Goal: Entertainment & Leisure: Consume media (video, audio)

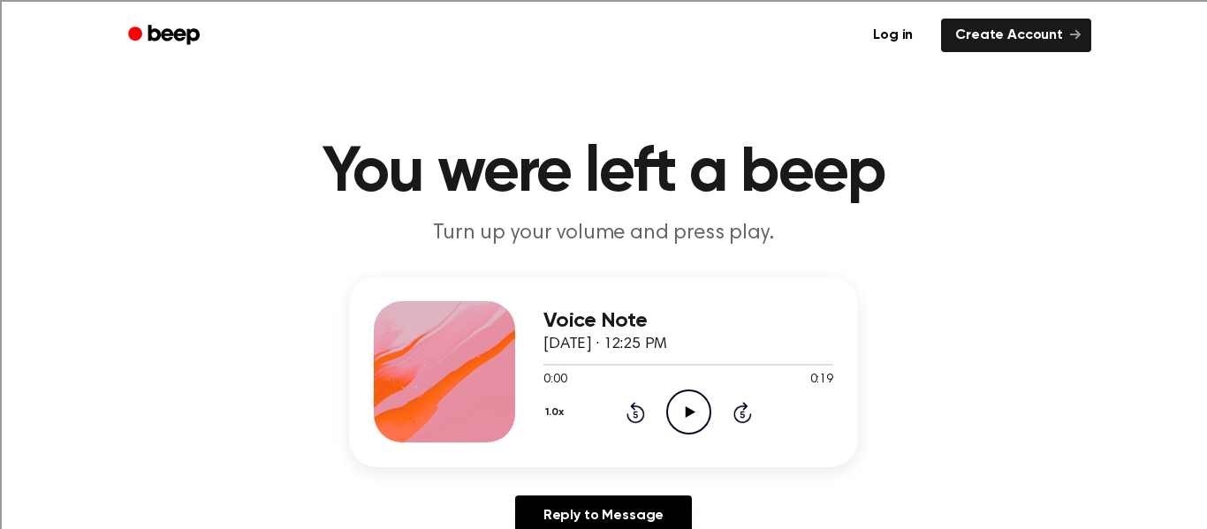
click at [698, 410] on icon "Play Audio" at bounding box center [688, 412] width 45 height 45
click at [684, 405] on icon "Play Audio" at bounding box center [688, 412] width 45 height 45
click at [670, 408] on icon "Play Audio" at bounding box center [688, 412] width 45 height 45
click at [678, 401] on icon "Play Audio" at bounding box center [688, 412] width 45 height 45
